Goal: Download file/media

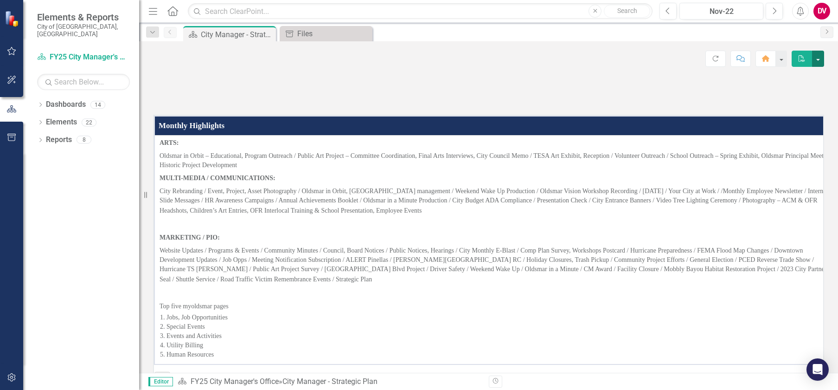
click at [818, 60] on button "button" at bounding box center [818, 59] width 12 height 16
click at [781, 91] on link "PDF Export to PDF" at bounding box center [786, 94] width 75 height 17
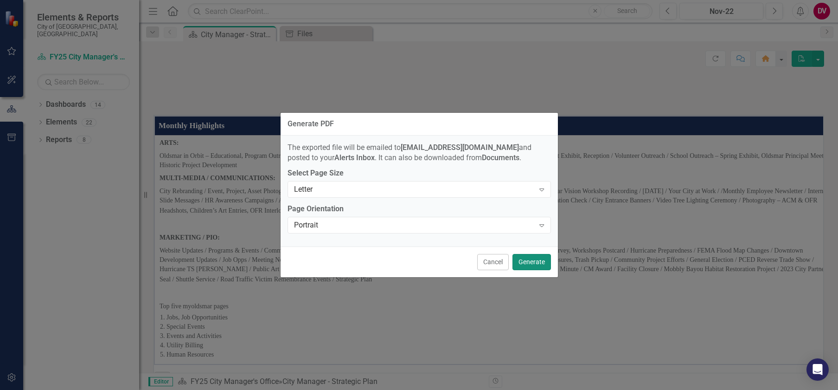
click at [534, 260] on button "Generate" at bounding box center [532, 262] width 39 height 16
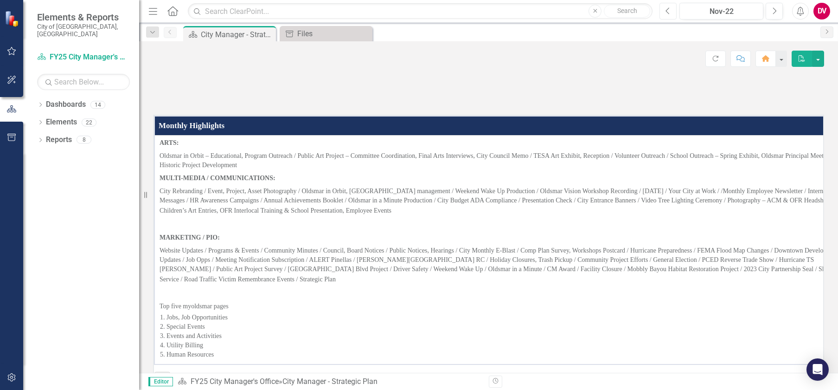
click at [664, 11] on button "Previous" at bounding box center [668, 11] width 17 height 17
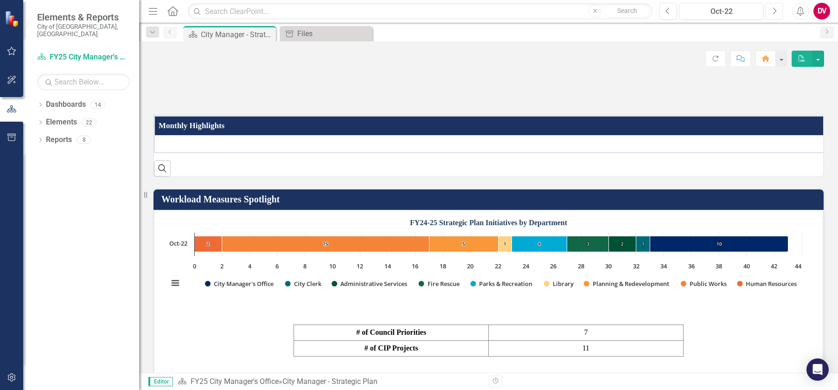
click at [777, 10] on button "Next" at bounding box center [774, 11] width 17 height 17
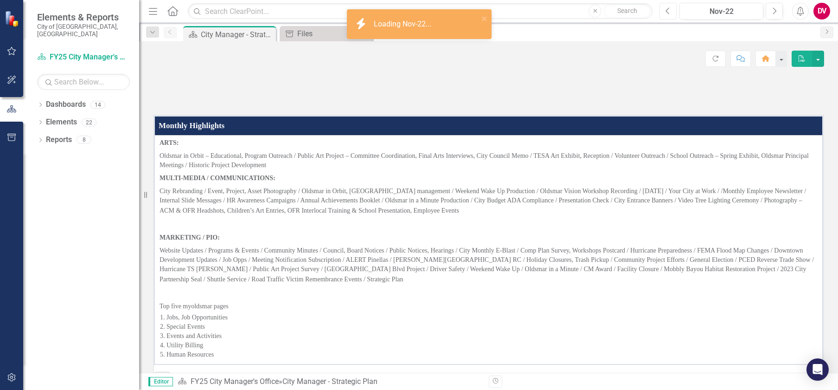
click at [667, 8] on icon "Previous" at bounding box center [668, 11] width 5 height 8
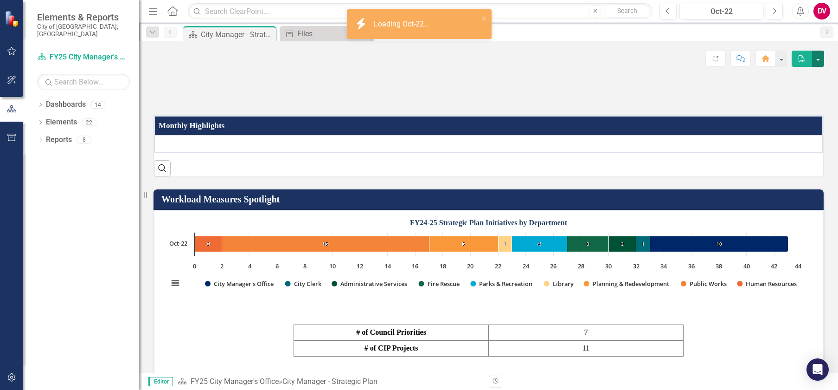
click at [819, 61] on button "button" at bounding box center [818, 59] width 12 height 16
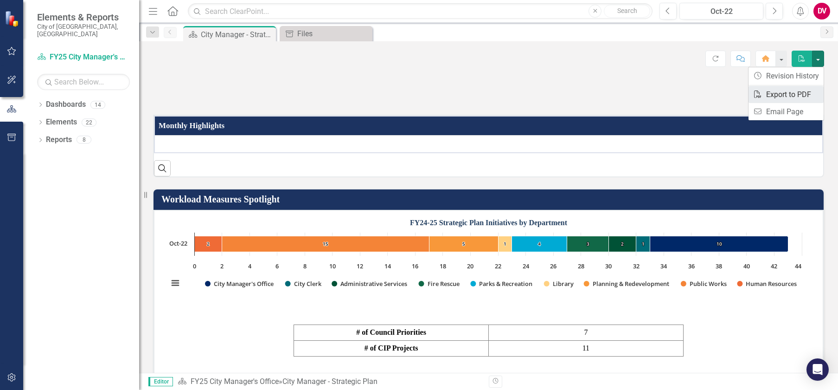
click at [782, 92] on link "PDF Export to PDF" at bounding box center [786, 94] width 75 height 17
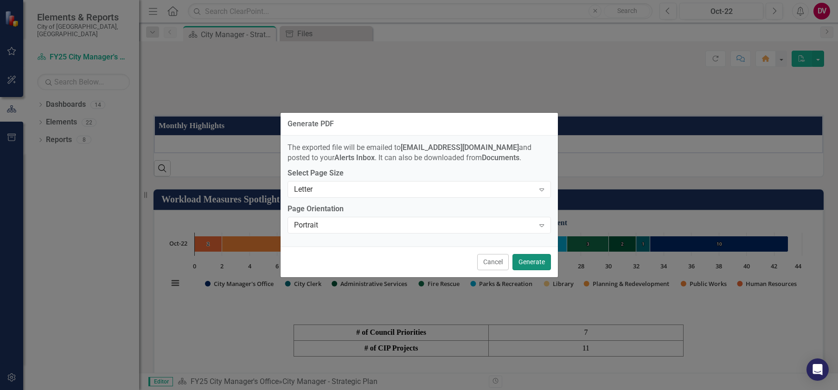
click at [531, 264] on button "Generate" at bounding box center [532, 262] width 39 height 16
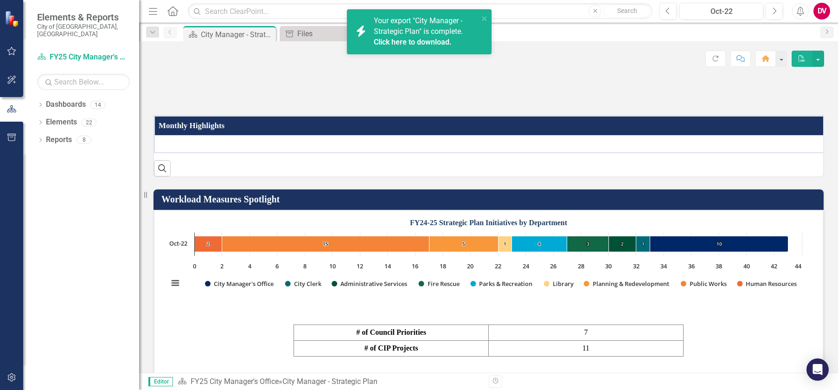
drag, startPoint x: 391, startPoint y: 21, endPoint x: 398, endPoint y: 26, distance: 7.9
click at [391, 21] on span "Your export "City Manager - Strategic Plan" is complete. Click here to download." at bounding box center [425, 32] width 103 height 32
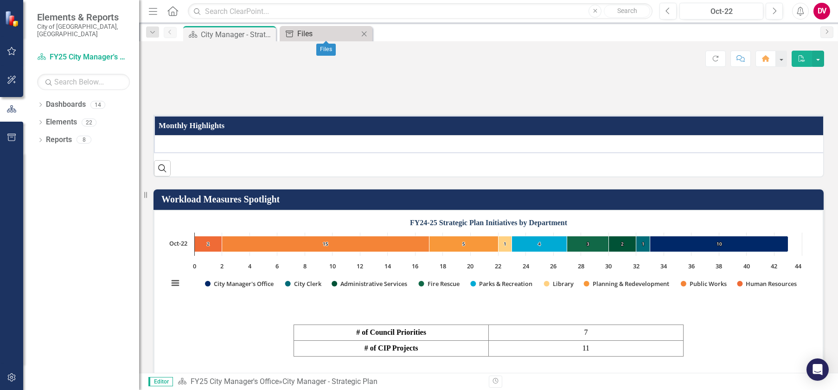
click at [300, 34] on div "Files" at bounding box center [327, 34] width 61 height 12
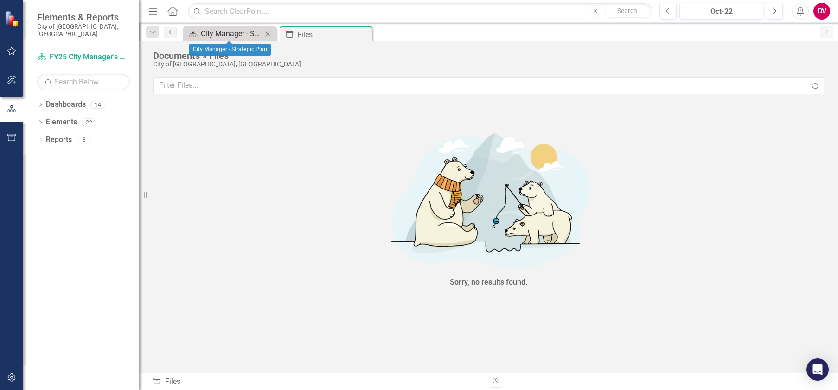
click at [222, 36] on div "City Manager - Strategic Plan" at bounding box center [231, 34] width 61 height 12
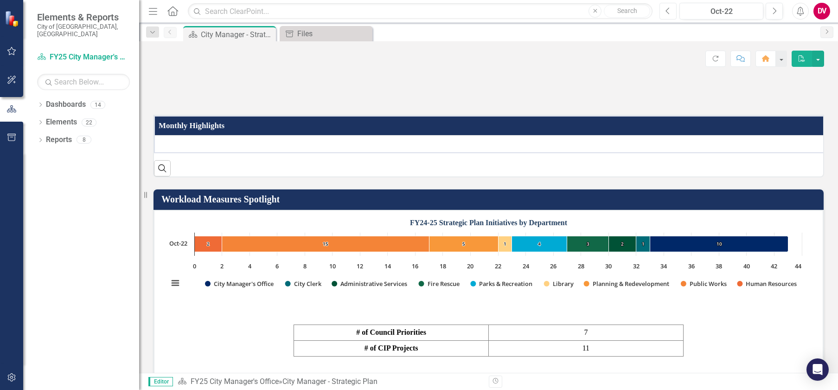
click at [665, 9] on button "Previous" at bounding box center [668, 11] width 17 height 17
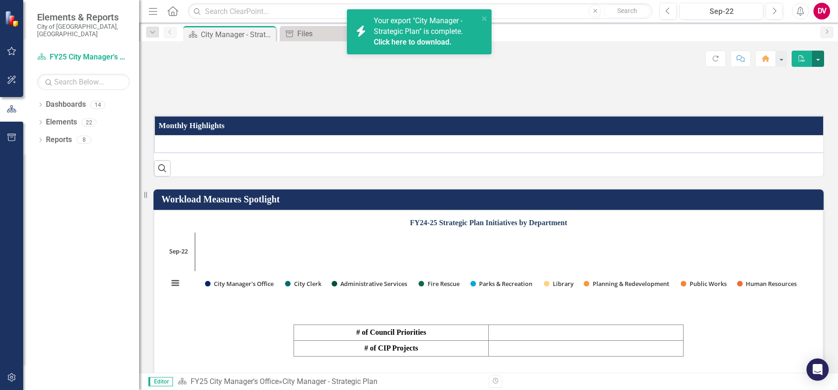
click at [820, 62] on button "button" at bounding box center [818, 59] width 12 height 16
click at [783, 97] on link "PDF Export to PDF" at bounding box center [786, 94] width 75 height 17
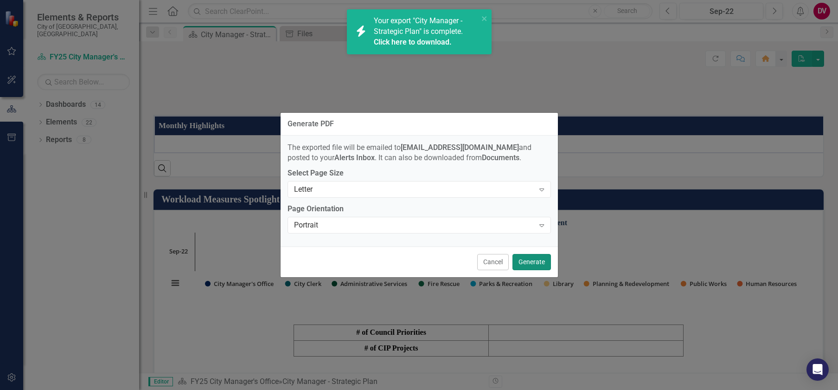
click at [531, 263] on button "Generate" at bounding box center [532, 262] width 39 height 16
